Goal: Use online tool/utility: Utilize a website feature to perform a specific function

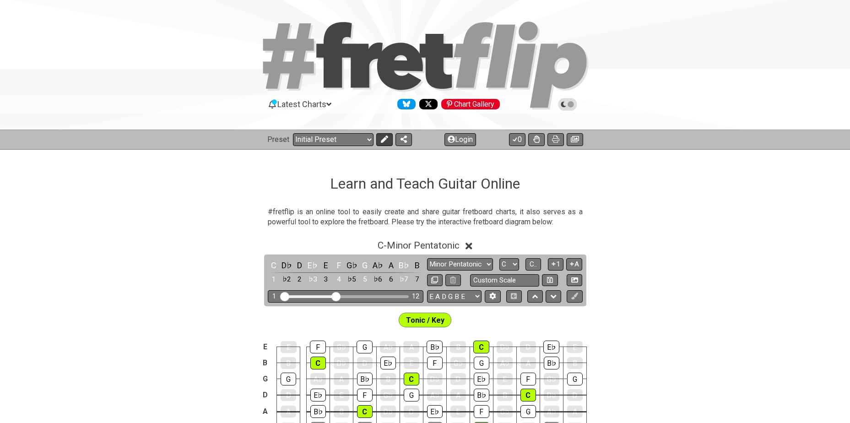
click at [381, 140] on icon at bounding box center [384, 138] width 7 height 7
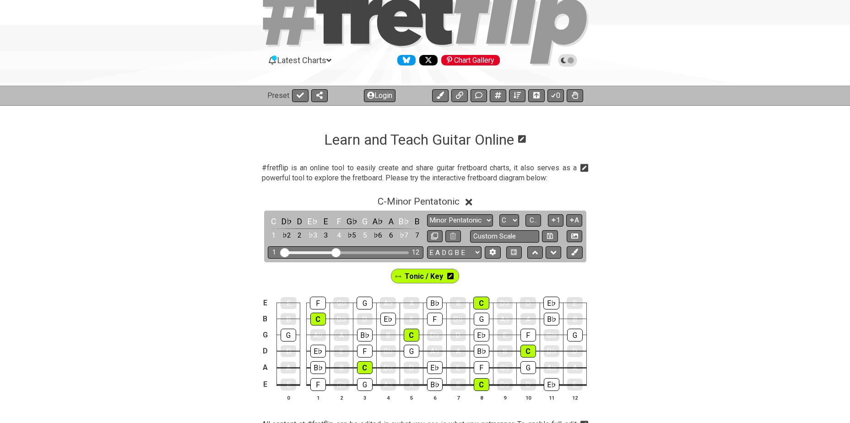
scroll to position [46, 0]
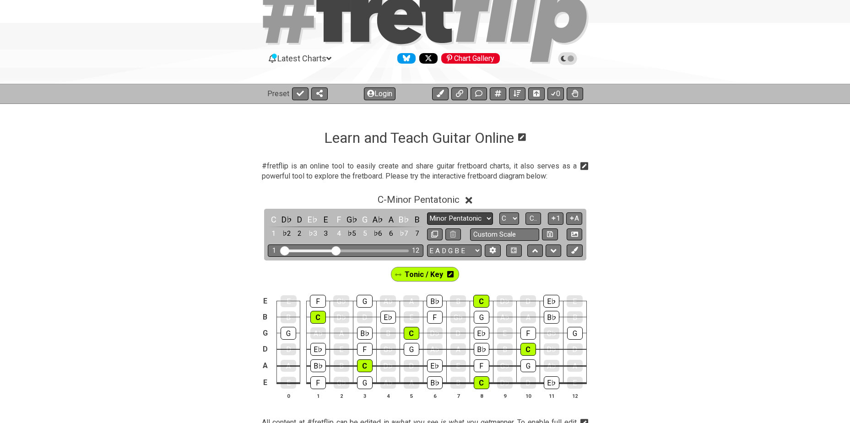
click at [459, 217] on select "Minor Pentatonic Click to edit Minor Pentatonic Major Pentatonic Minor Blues Ma…" at bounding box center [460, 218] width 66 height 12
select select "Minor / Aeolian"
click at [427, 212] on select "Minor Pentatonic Click to edit Minor Pentatonic Major Pentatonic Minor Blues Ma…" at bounding box center [460, 218] width 66 height 12
click at [510, 217] on select "A♭ A A♯ B♭ B C C♯ D♭ D D♯ E♭ E F F♯ G♭ G G♯" at bounding box center [509, 218] width 20 height 12
select select "Db"
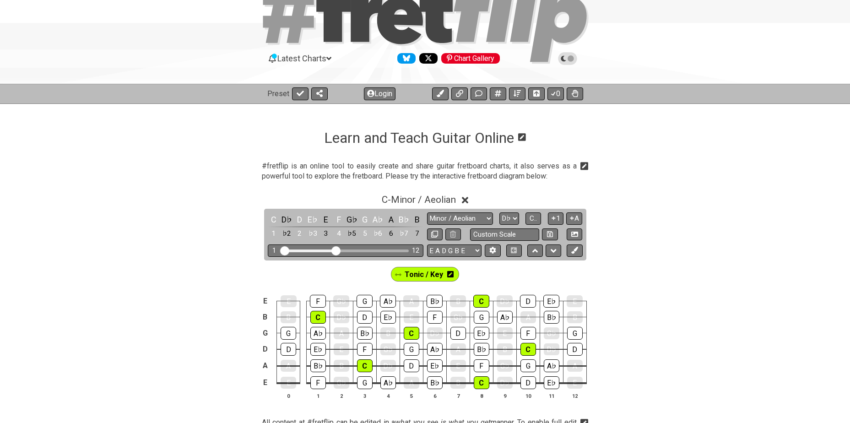
click at [499, 212] on select "A♭ A A♯ B♭ B C C♯ D♭ D D♯ E♭ E F F♯ G♭ G G♯" at bounding box center [509, 218] width 20 height 12
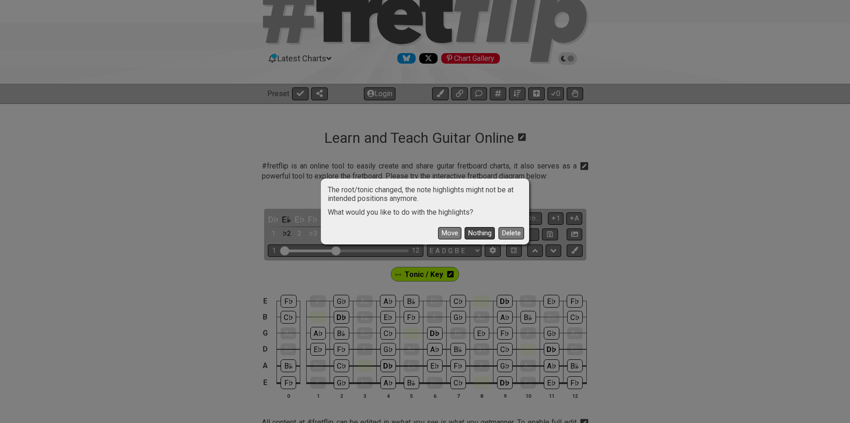
click at [477, 231] on button "Nothing" at bounding box center [480, 233] width 30 height 12
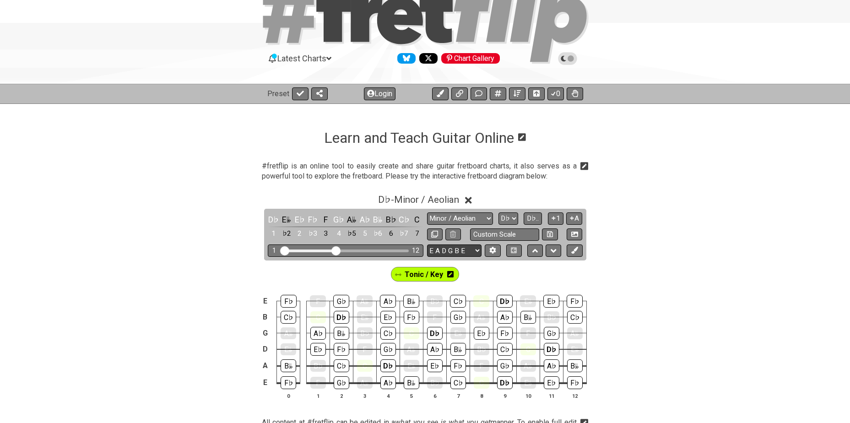
click at [458, 253] on select "E A D G B E E A D G B E E A D G B E B E A D F♯ B A D G C E A D A D G B E E♭ A♭ …" at bounding box center [454, 250] width 54 height 12
select select "A D G C F A D"
click at [427, 244] on select "E A D G B E E A D G B E E A D G B E B E A D F♯ B A D G C E A D A D G B E E♭ A♭ …" at bounding box center [454, 250] width 54 height 12
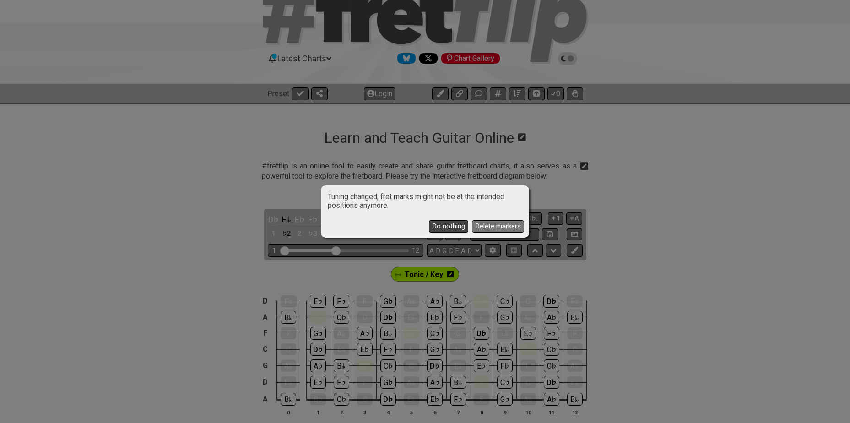
click at [436, 226] on button "Do nothing" at bounding box center [448, 226] width 39 height 12
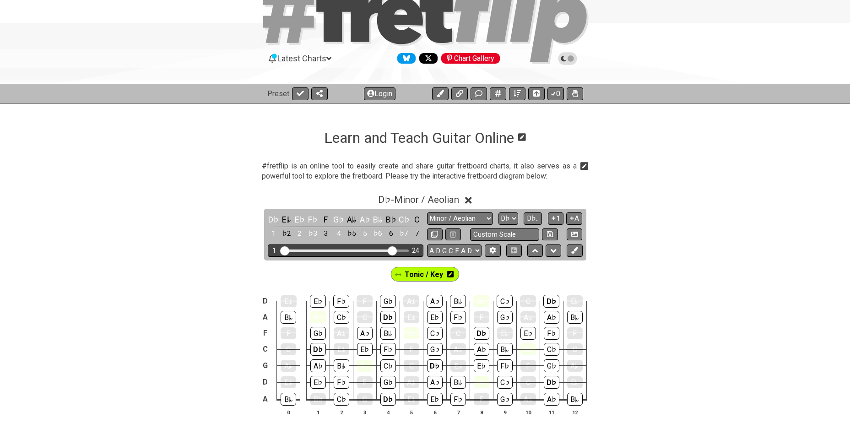
drag, startPoint x: 335, startPoint y: 249, endPoint x: 391, endPoint y: 249, distance: 55.4
click at [391, 250] on input "Visible fret range" at bounding box center [346, 250] width 130 height 0
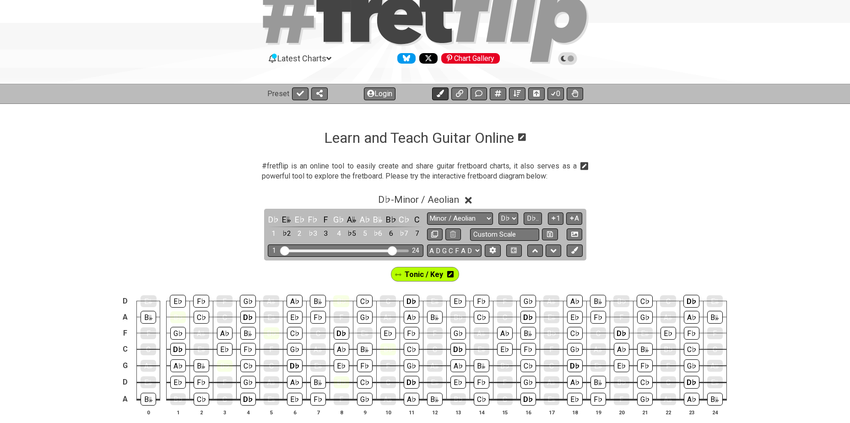
click at [437, 92] on icon at bounding box center [440, 93] width 7 height 7
click at [414, 279] on icon at bounding box center [414, 274] width 6 height 13
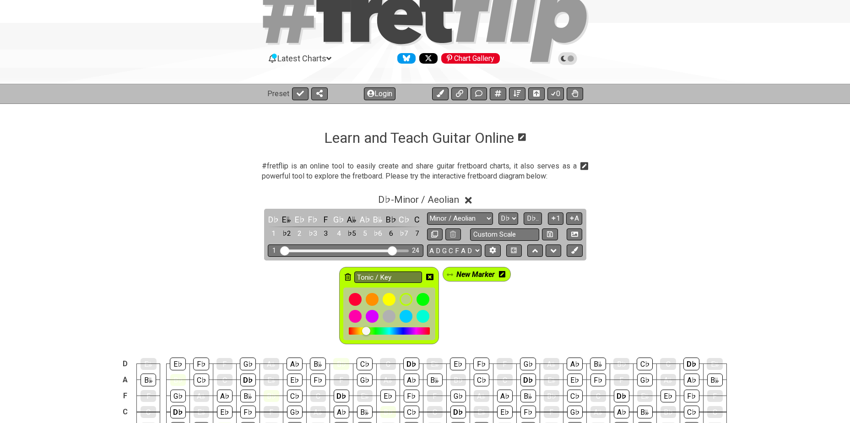
click at [345, 275] on icon at bounding box center [348, 276] width 6 height 7
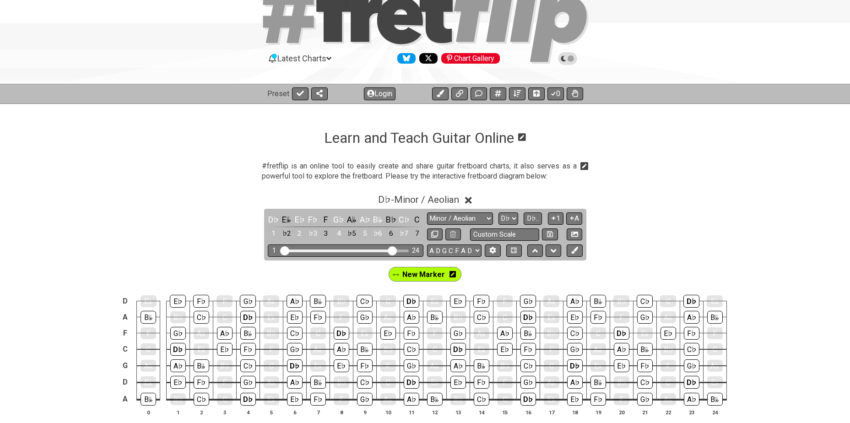
click at [454, 277] on icon at bounding box center [452, 274] width 6 height 6
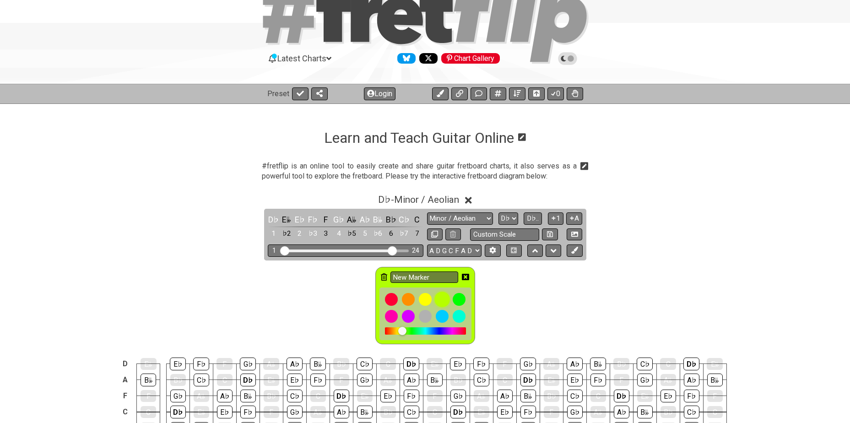
click at [441, 299] on div at bounding box center [442, 300] width 16 height 16
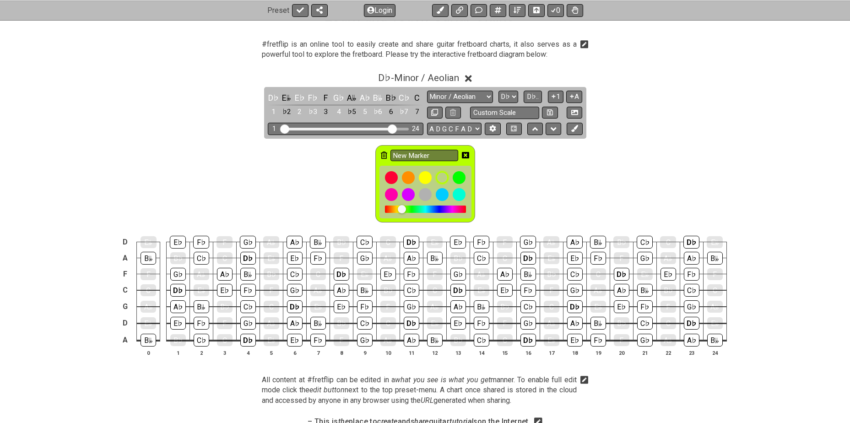
scroll to position [168, 0]
click at [384, 151] on icon at bounding box center [384, 154] width 6 height 7
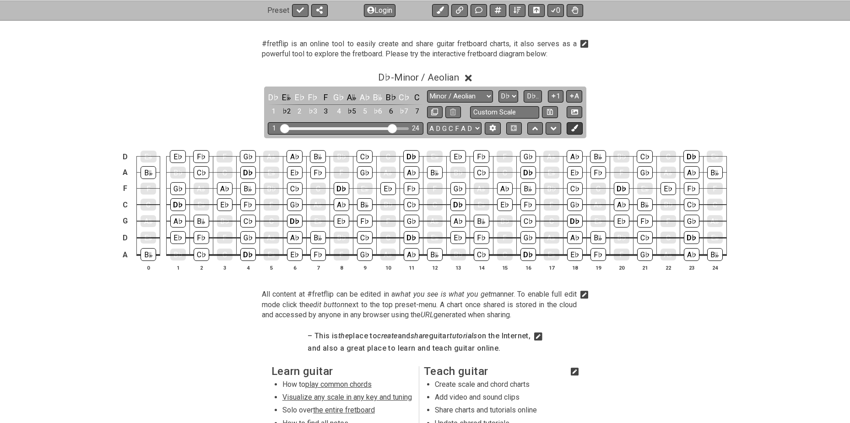
click at [574, 126] on icon at bounding box center [574, 127] width 7 height 7
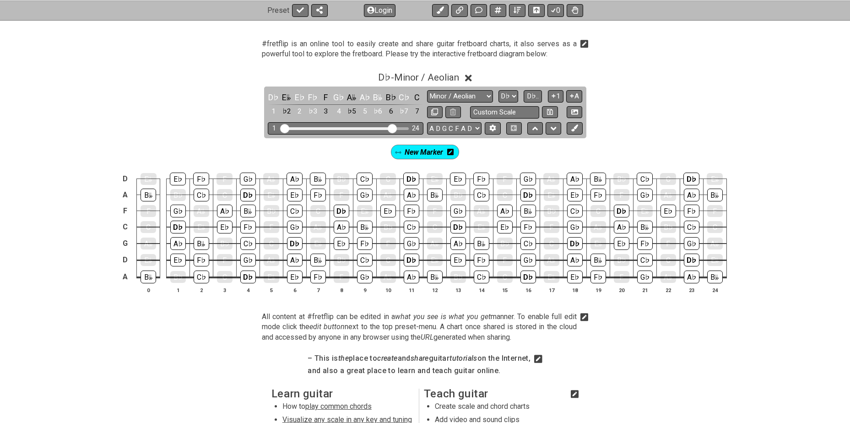
click at [452, 152] on icon at bounding box center [450, 152] width 6 height 6
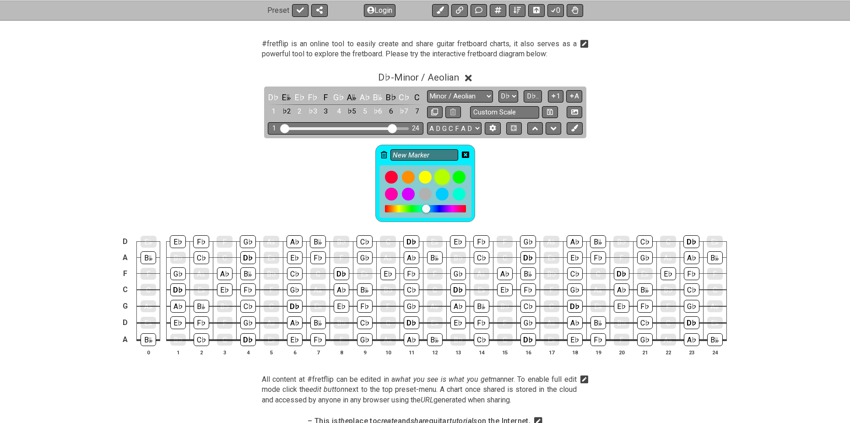
click at [442, 178] on div at bounding box center [442, 177] width 16 height 16
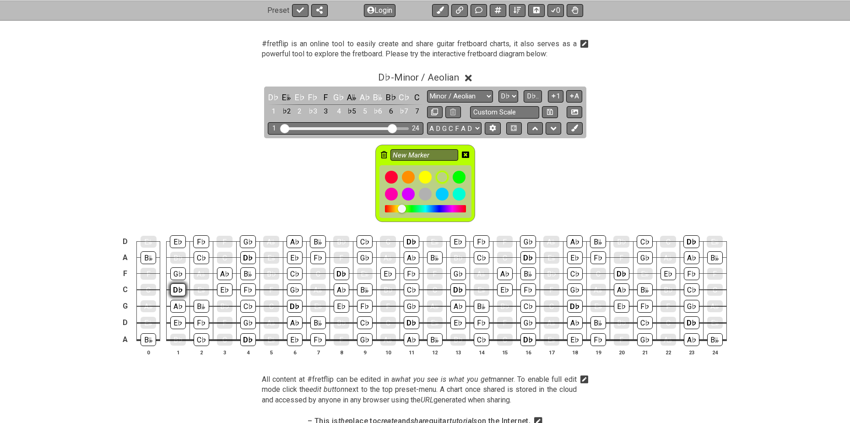
click at [175, 288] on div "D♭" at bounding box center [178, 289] width 16 height 13
click at [176, 289] on div "D♭" at bounding box center [178, 289] width 16 height 13
click at [243, 254] on div "D♭" at bounding box center [248, 257] width 16 height 13
click at [242, 340] on div "D♭" at bounding box center [248, 339] width 16 height 13
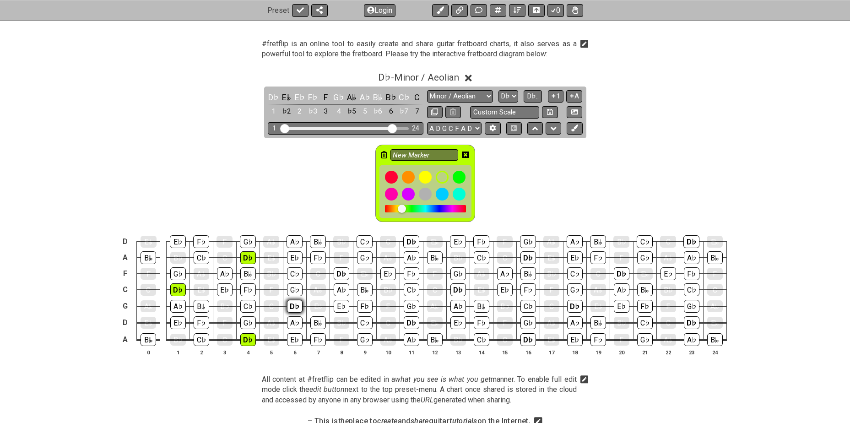
click at [294, 307] on div "D♭" at bounding box center [295, 306] width 16 height 13
click at [336, 272] on div "D♭" at bounding box center [342, 273] width 16 height 13
click at [408, 323] on div "D♭" at bounding box center [412, 322] width 16 height 13
click at [412, 239] on div "D♭" at bounding box center [411, 241] width 16 height 13
click at [455, 295] on div "D♭" at bounding box center [458, 289] width 16 height 13
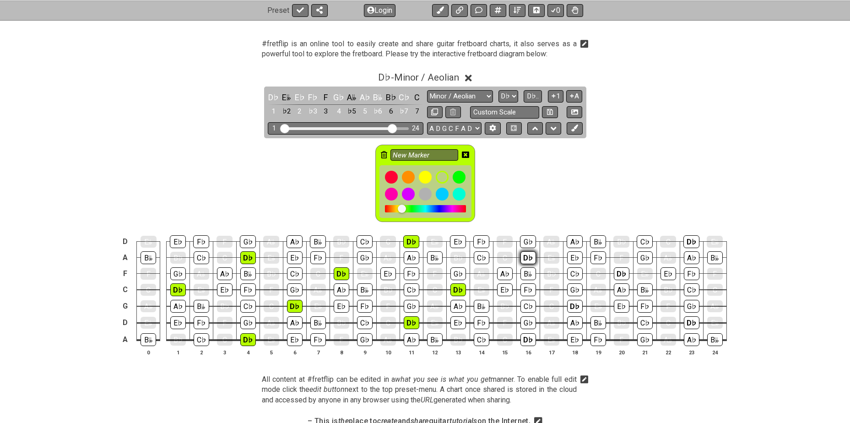
click at [527, 253] on div "D♭" at bounding box center [528, 257] width 16 height 13
click at [528, 333] on div "D♭" at bounding box center [528, 339] width 16 height 13
click at [576, 303] on div "D♭" at bounding box center [575, 306] width 16 height 13
click at [621, 270] on div "D♭" at bounding box center [622, 273] width 16 height 13
click at [694, 323] on div "D♭" at bounding box center [692, 322] width 16 height 13
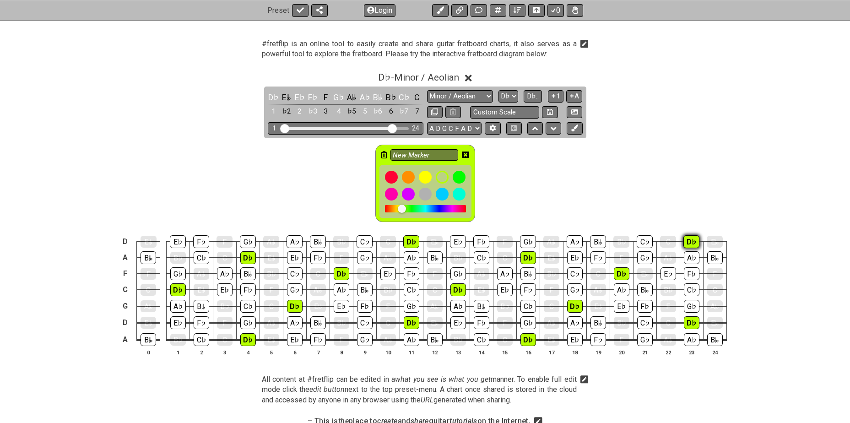
click at [690, 241] on div "D♭" at bounding box center [691, 241] width 16 height 13
click at [464, 154] on icon at bounding box center [465, 154] width 7 height 6
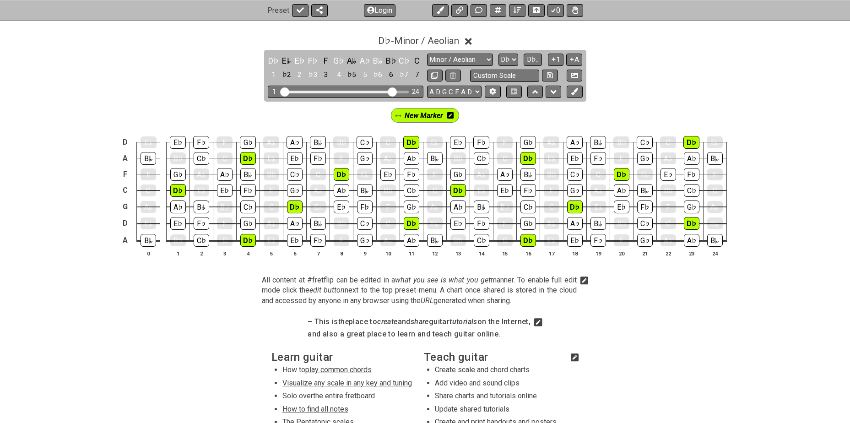
scroll to position [214, 0]
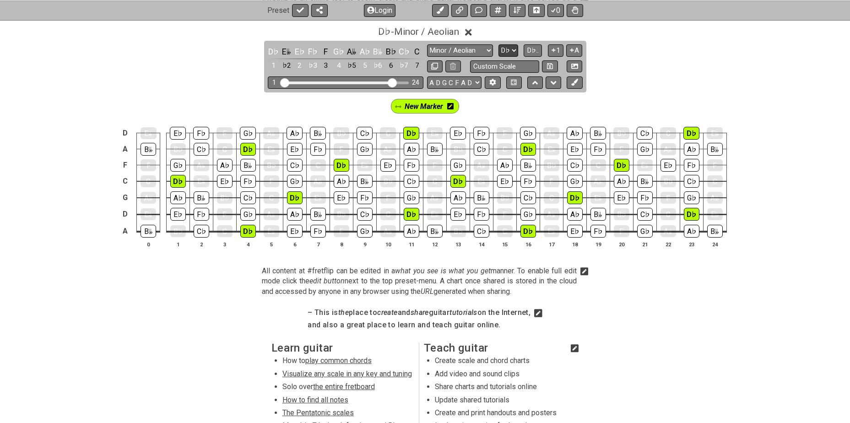
click at [504, 48] on select "A♭ A A♯ B♭ B C C♯ D♭ D D♯ E♭ E F F♯ G♭ G G♯" at bounding box center [508, 50] width 20 height 12
select select "Eb"
click at [498, 44] on select "A♭ A A♯ B♭ B C C♯ D♭ D D♯ E♭ E F F♯ G♭ G G♯" at bounding box center [508, 50] width 20 height 12
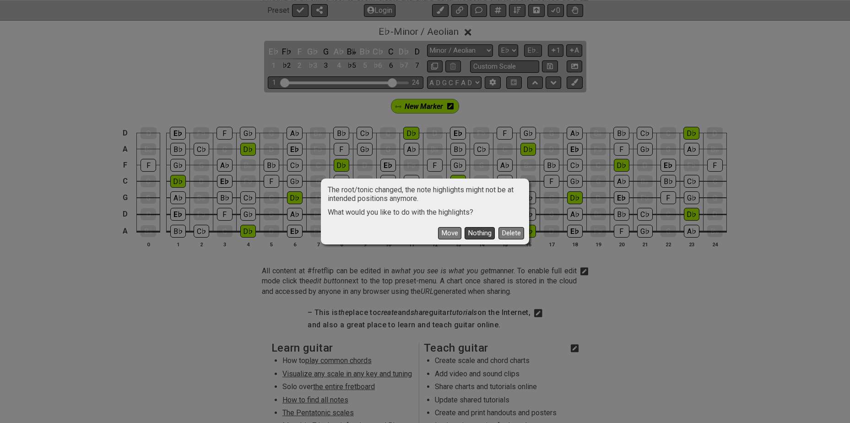
click at [477, 232] on button "Nothing" at bounding box center [480, 233] width 30 height 12
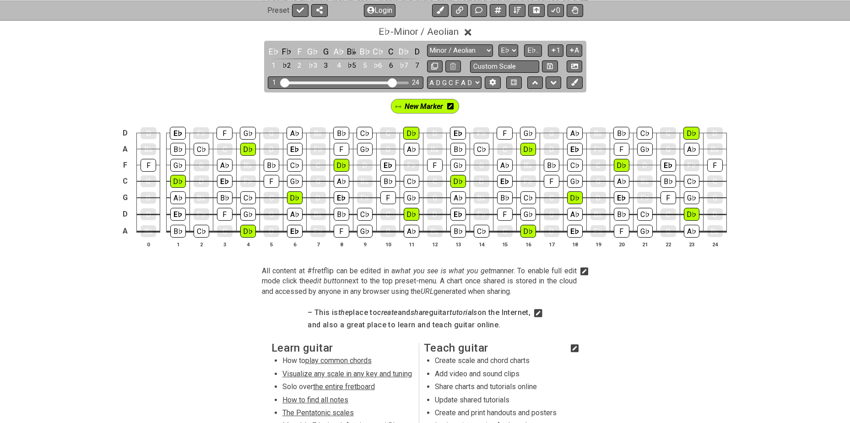
click at [452, 107] on icon at bounding box center [450, 106] width 6 height 6
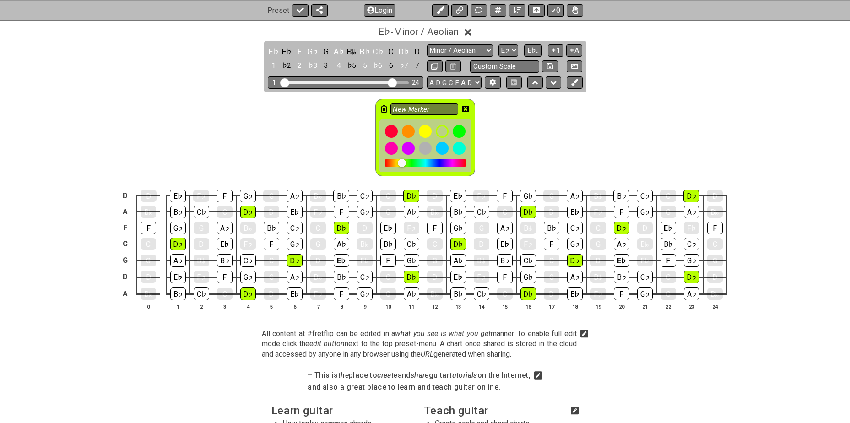
click at [385, 108] on icon at bounding box center [384, 108] width 6 height 7
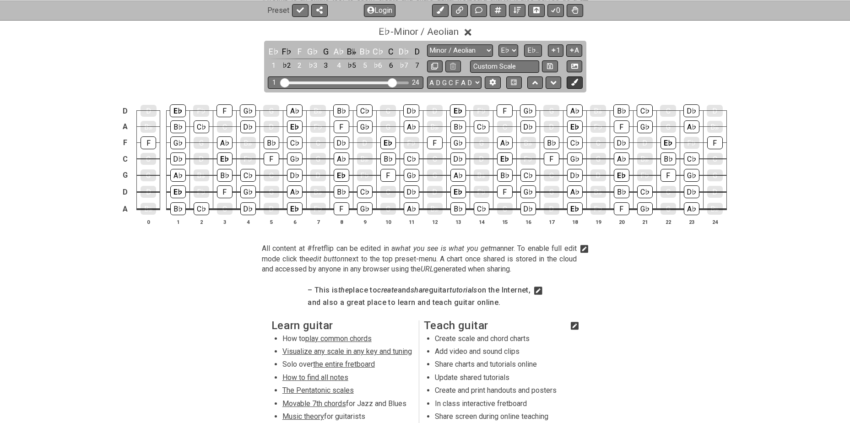
click at [574, 82] on icon at bounding box center [574, 82] width 7 height 7
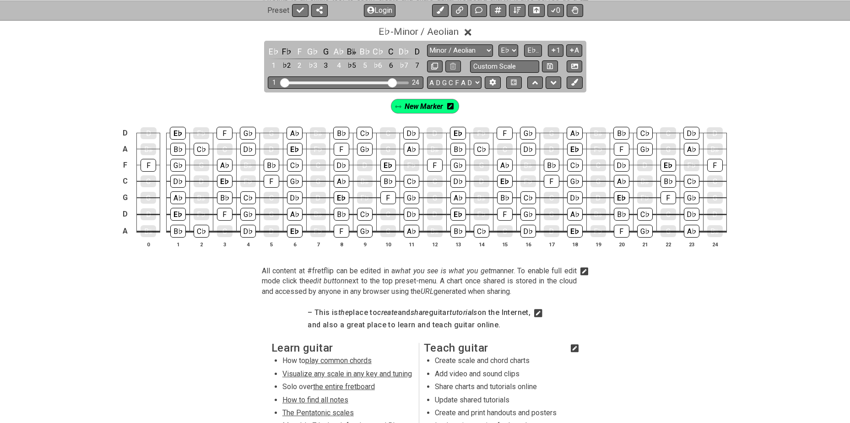
click at [453, 107] on icon at bounding box center [450, 106] width 6 height 6
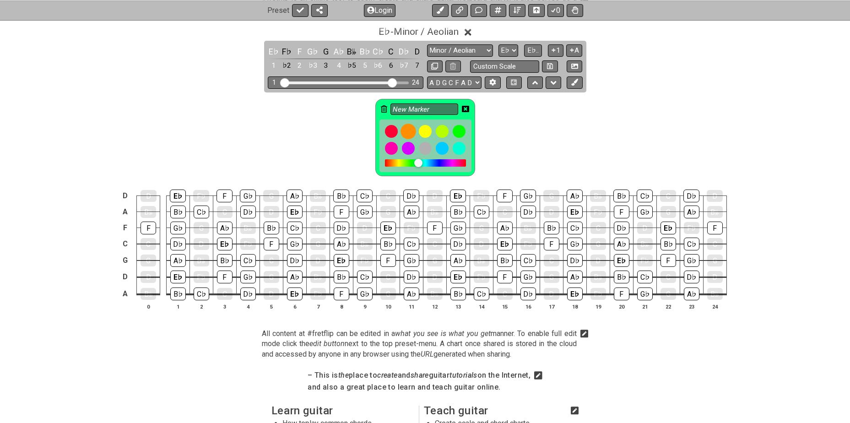
click at [408, 131] on div at bounding box center [408, 132] width 16 height 16
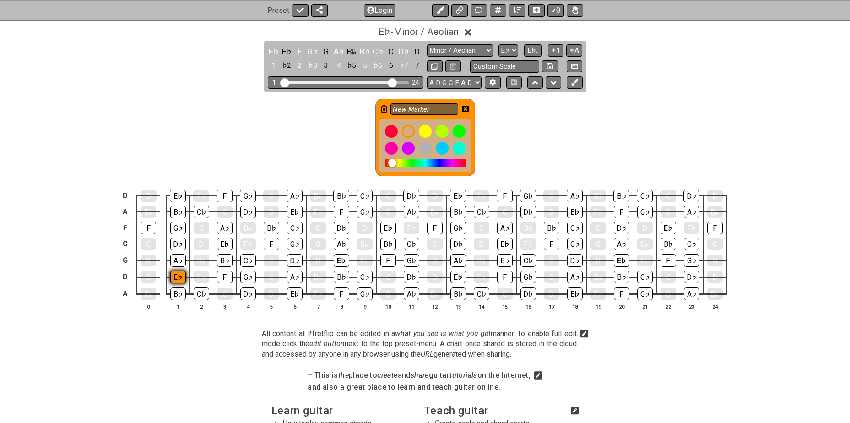
click at [178, 275] on div "E♭" at bounding box center [178, 276] width 16 height 13
drag, startPoint x: 171, startPoint y: 195, endPoint x: 176, endPoint y: 197, distance: 5.2
click at [171, 195] on div "E♭" at bounding box center [178, 195] width 16 height 13
click at [221, 240] on div "E♭" at bounding box center [225, 244] width 16 height 13
click at [288, 214] on div "E♭" at bounding box center [295, 211] width 16 height 13
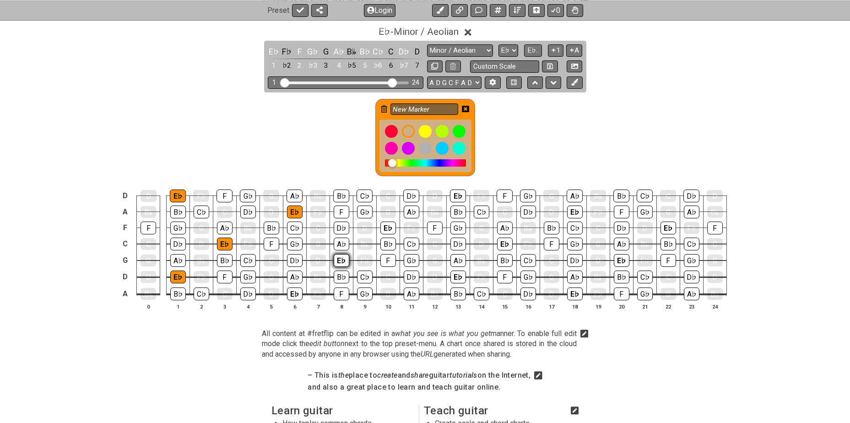
click at [341, 256] on div "E♭" at bounding box center [342, 260] width 16 height 13
click at [384, 227] on div "E♭" at bounding box center [388, 227] width 16 height 13
click at [454, 274] on div "E♭" at bounding box center [458, 276] width 16 height 13
click at [454, 194] on div "E♭" at bounding box center [458, 195] width 16 height 13
click at [502, 243] on div "E♭" at bounding box center [505, 244] width 16 height 13
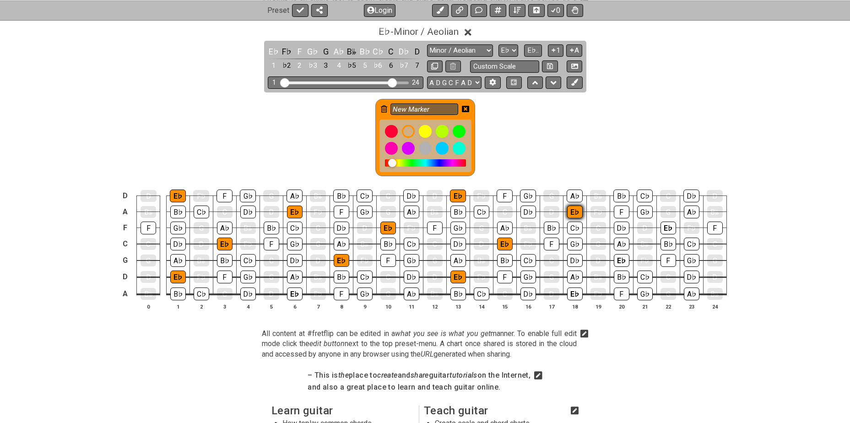
click at [576, 210] on div "E♭" at bounding box center [575, 211] width 16 height 13
click at [570, 296] on div "E♭" at bounding box center [575, 293] width 16 height 13
click at [614, 259] on div "E♭" at bounding box center [622, 260] width 16 height 13
click at [668, 227] on div "E♭" at bounding box center [668, 227] width 16 height 13
click at [467, 107] on icon at bounding box center [465, 109] width 7 height 6
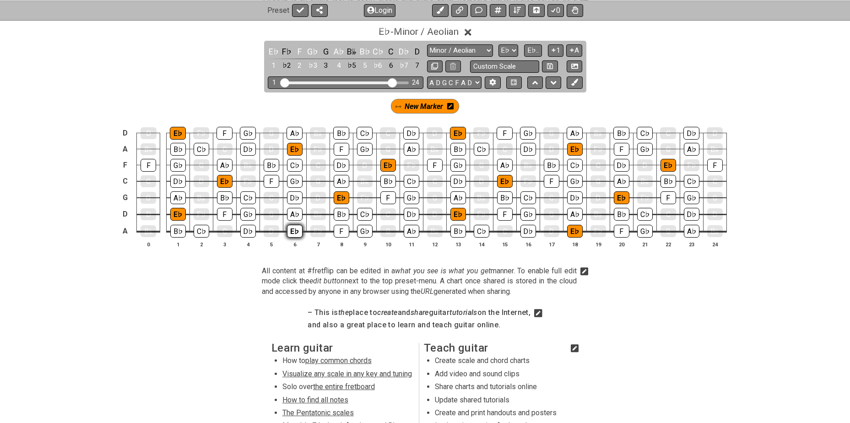
click at [290, 229] on div "E♭" at bounding box center [295, 231] width 16 height 13
